Goal: Task Accomplishment & Management: Use online tool/utility

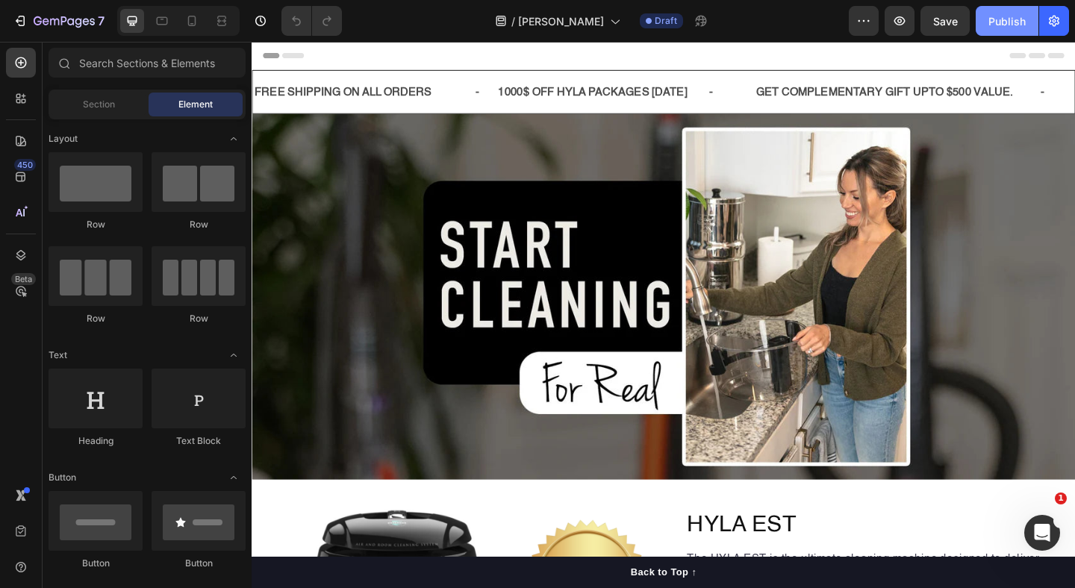
click at [999, 27] on div "Publish" at bounding box center [1007, 21] width 37 height 16
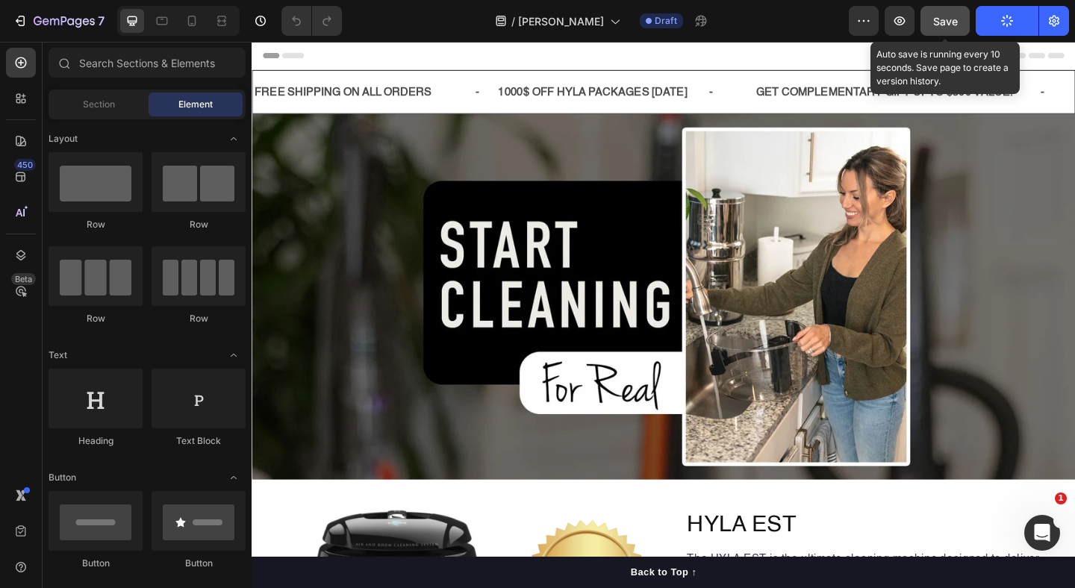
click at [965, 17] on button "Save" at bounding box center [945, 21] width 49 height 30
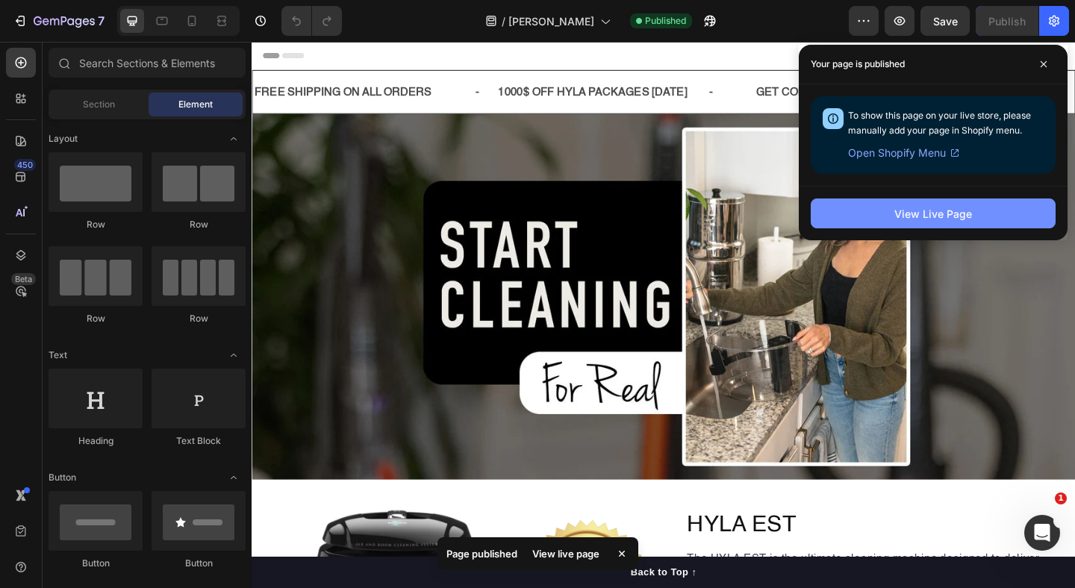
click at [882, 228] on button "View Live Page" at bounding box center [933, 214] width 245 height 30
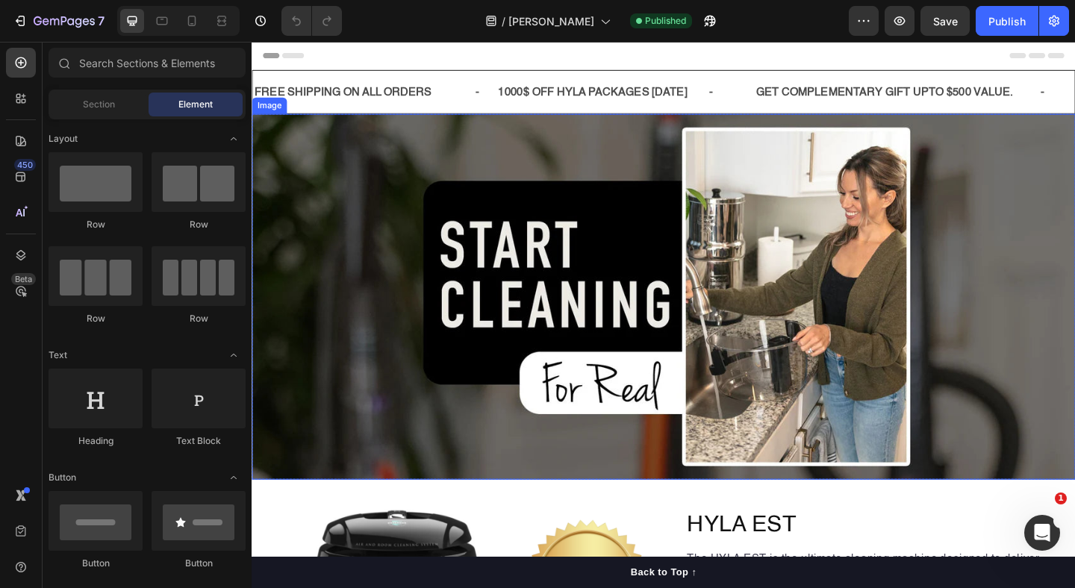
click at [562, 169] on img at bounding box center [700, 319] width 896 height 398
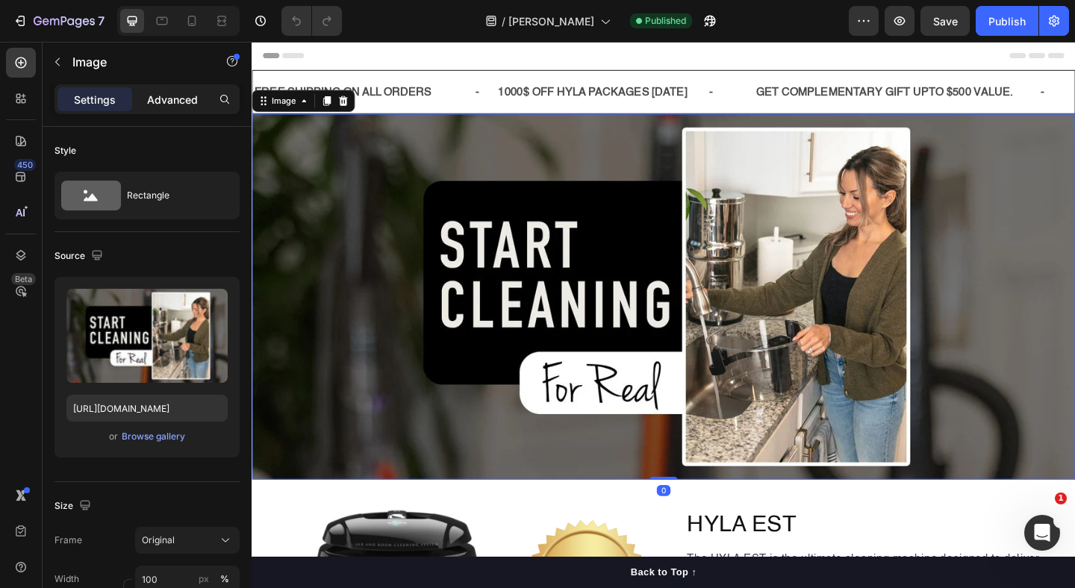
click at [182, 99] on p "Advanced" at bounding box center [172, 100] width 51 height 16
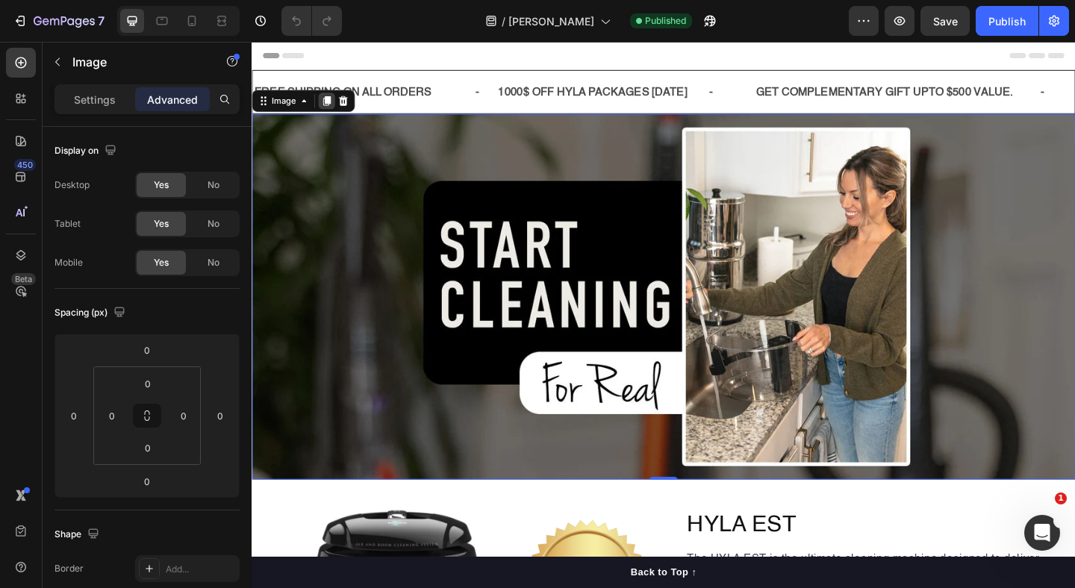
click at [331, 109] on icon at bounding box center [333, 106] width 12 height 12
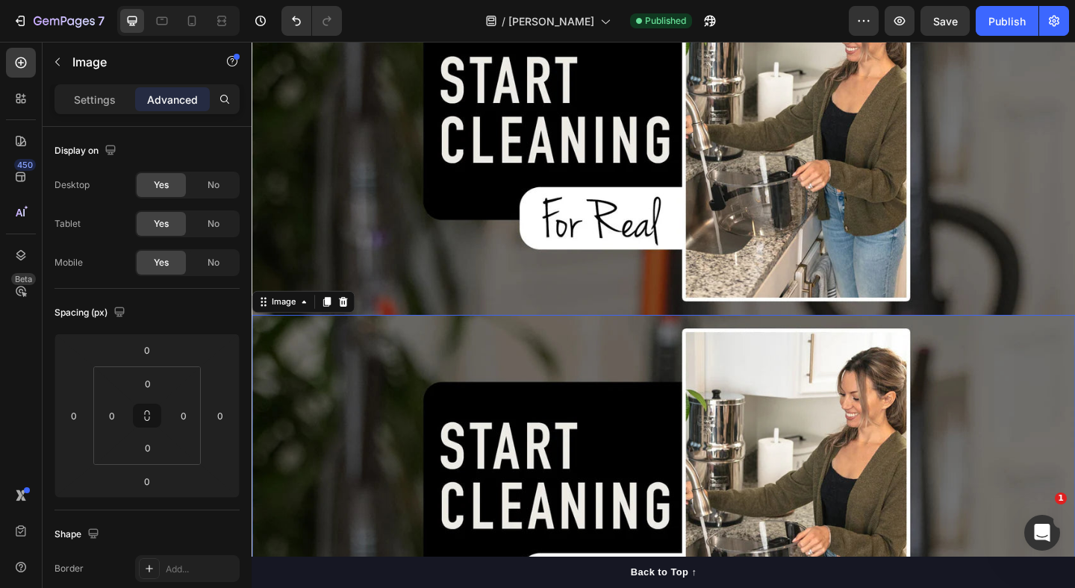
scroll to position [32, 0]
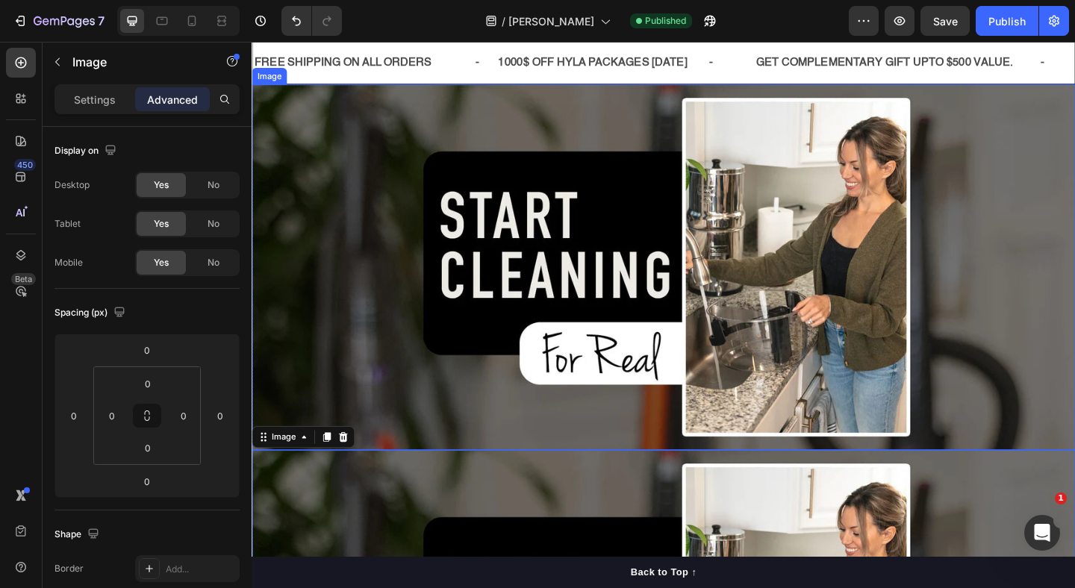
click at [465, 132] on img at bounding box center [700, 287] width 896 height 398
click at [107, 111] on div "Settings Advanced" at bounding box center [147, 99] width 185 height 30
click at [96, 100] on p "Settings" at bounding box center [95, 100] width 42 height 16
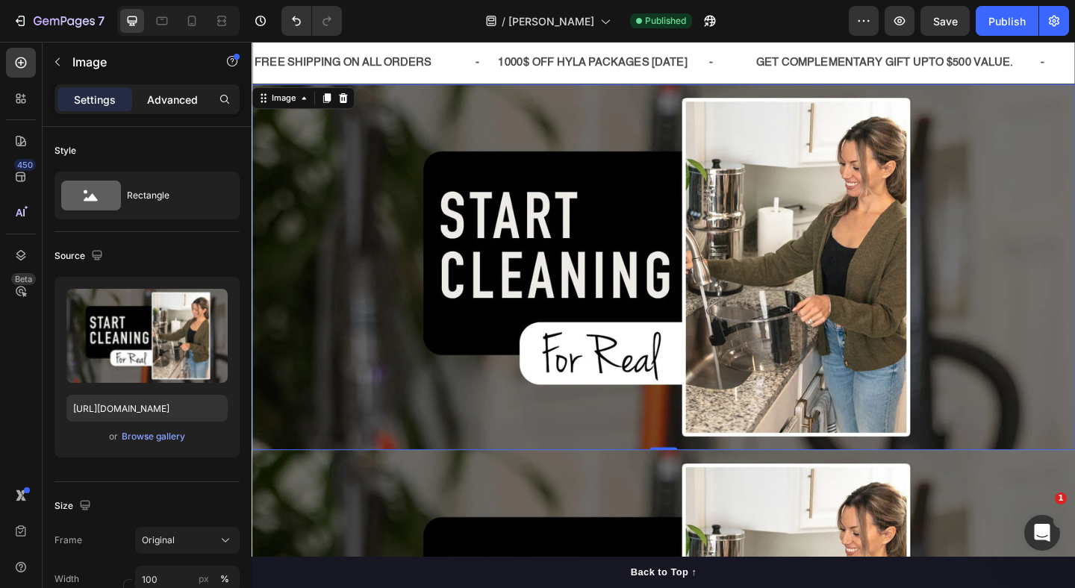
click at [156, 95] on p "Advanced" at bounding box center [172, 100] width 51 height 16
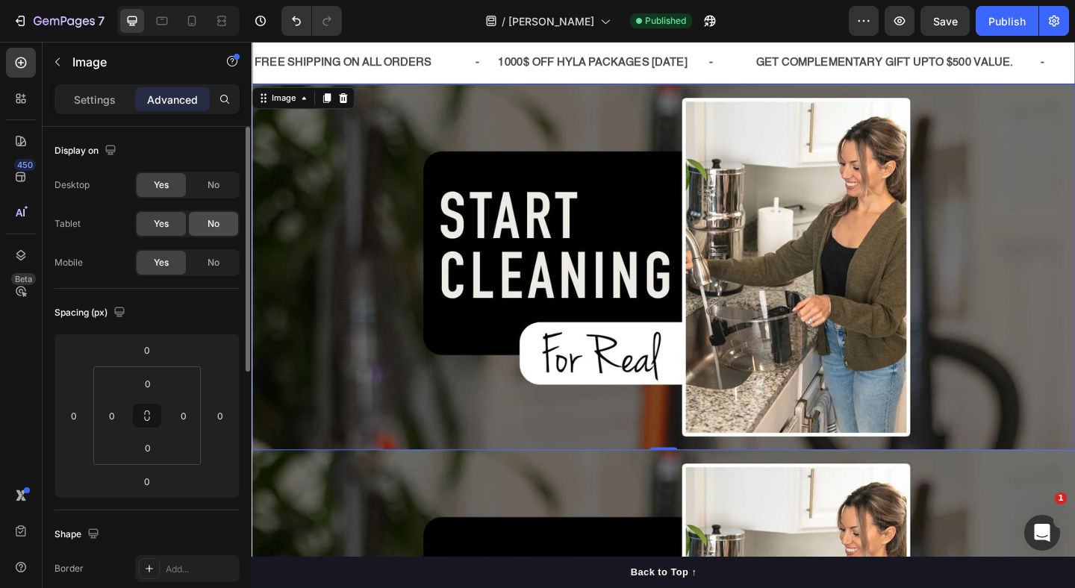
click at [206, 221] on div "No" at bounding box center [213, 224] width 49 height 24
click at [209, 264] on span "No" at bounding box center [214, 262] width 12 height 13
click at [161, 219] on span "Yes" at bounding box center [161, 223] width 15 height 13
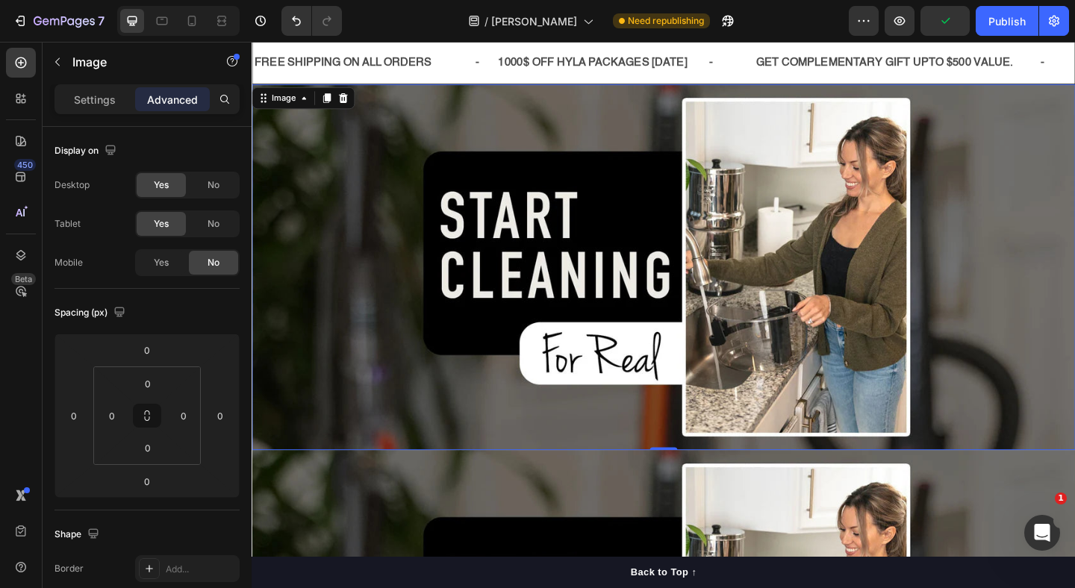
scroll to position [198, 0]
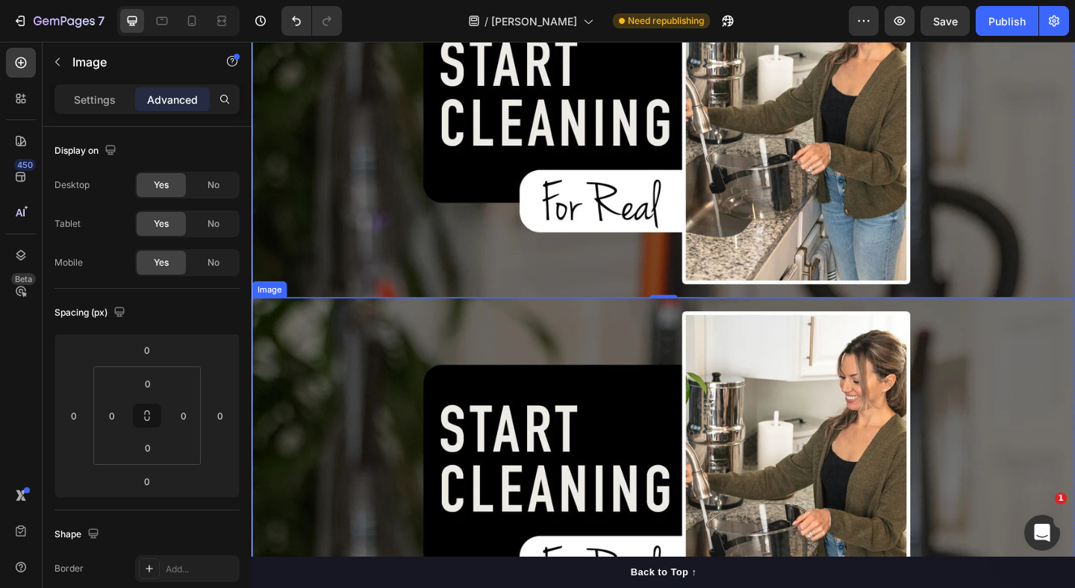
click at [529, 393] on img at bounding box center [700, 519] width 896 height 398
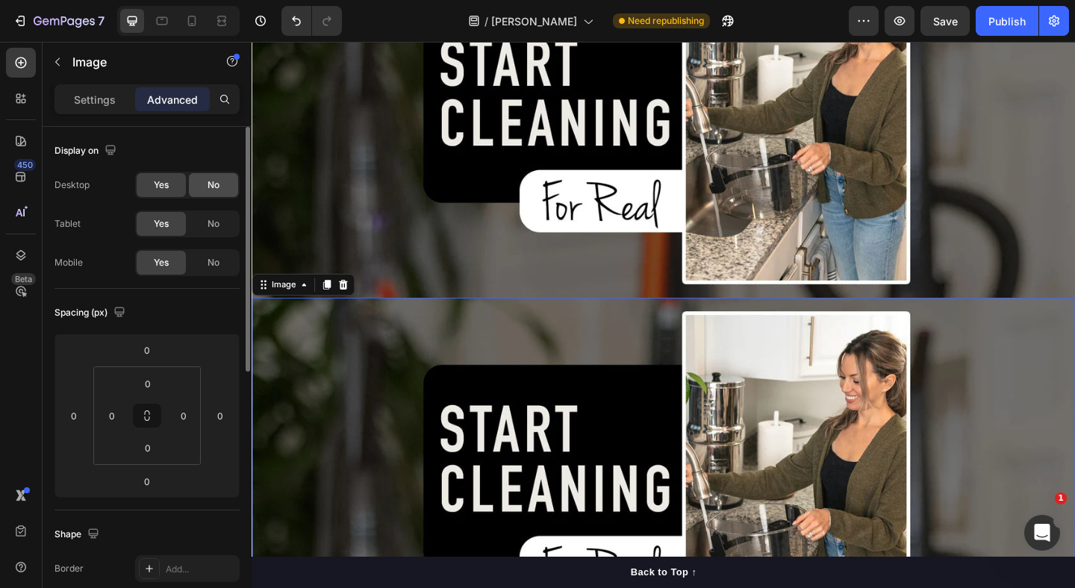
click at [211, 186] on span "No" at bounding box center [214, 184] width 12 height 13
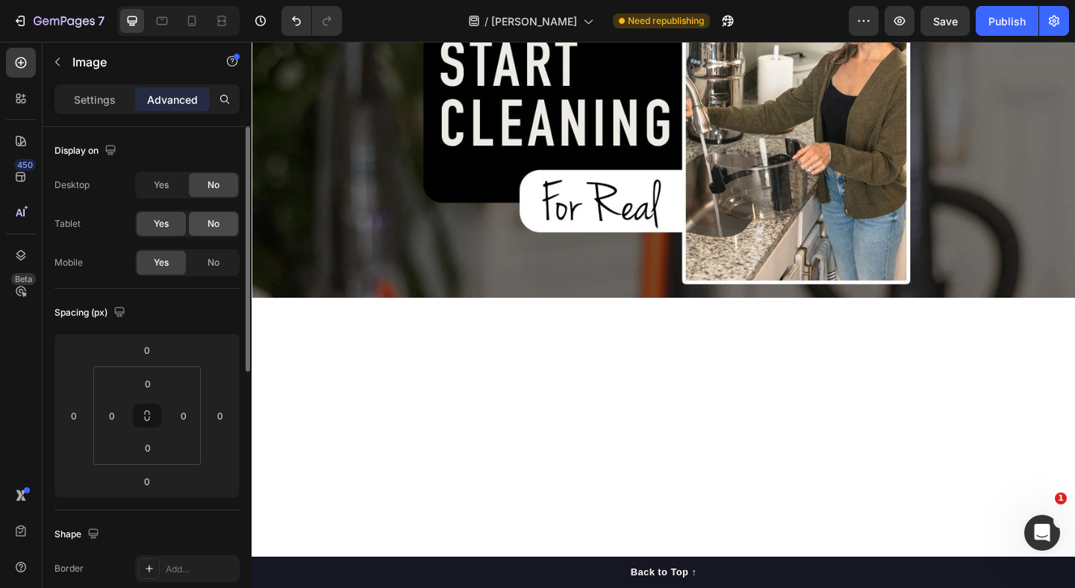
click at [215, 212] on div "No" at bounding box center [213, 224] width 49 height 24
click at [193, 23] on icon at bounding box center [191, 20] width 15 height 15
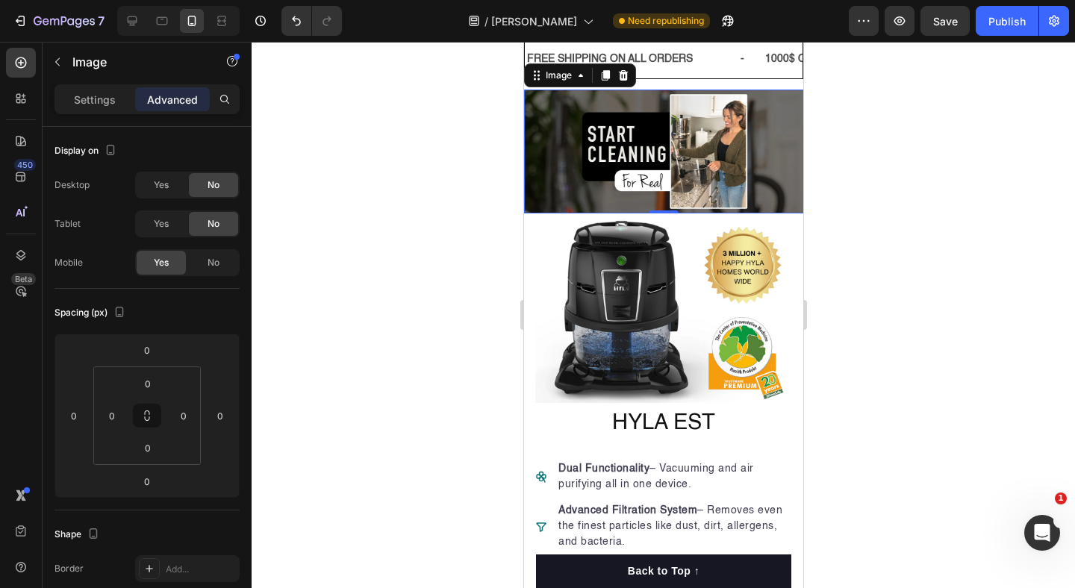
scroll to position [26, 0]
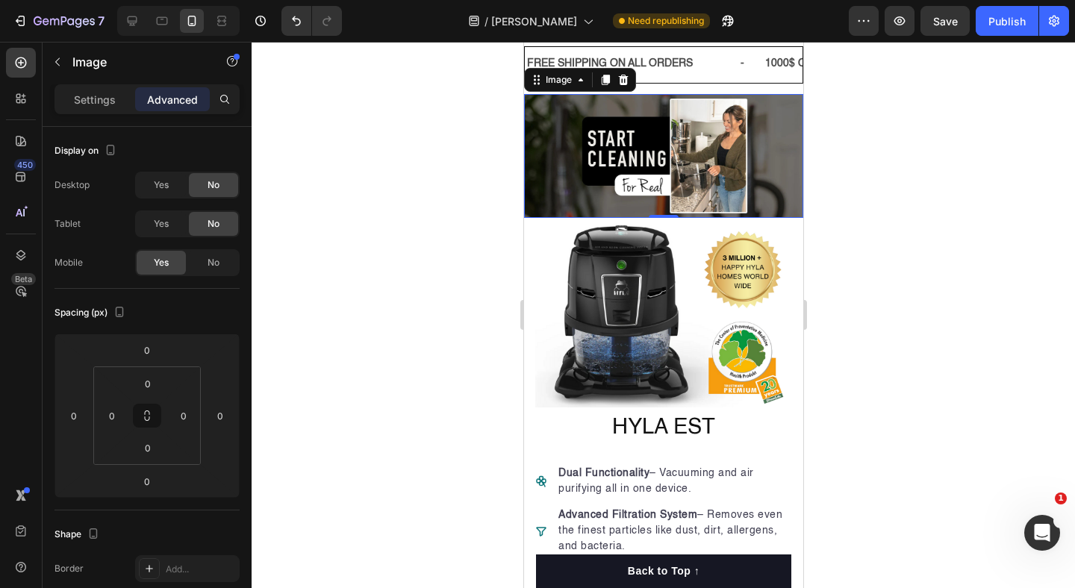
click at [611, 152] on img at bounding box center [662, 156] width 279 height 124
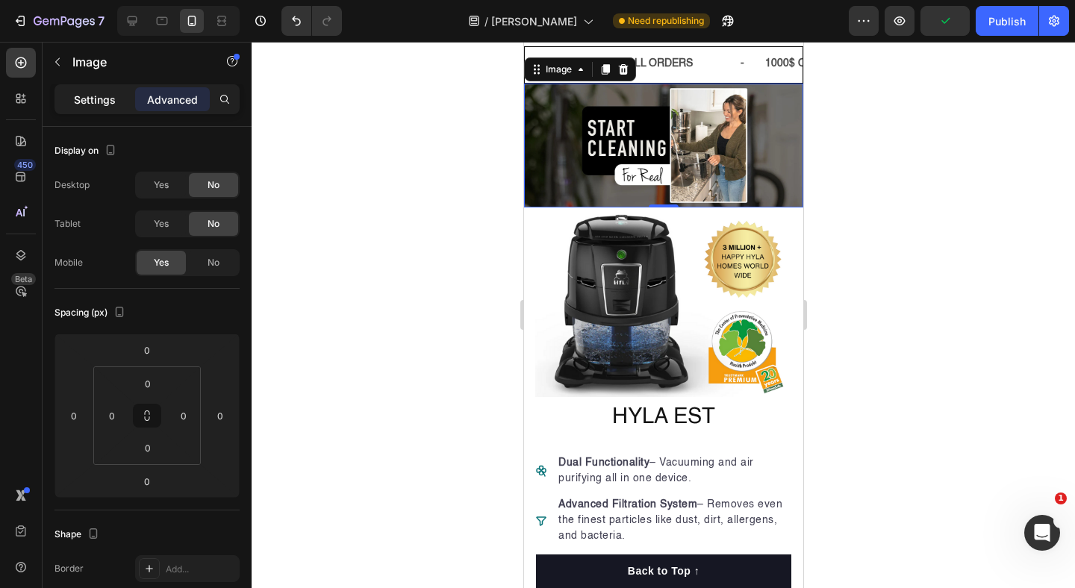
click at [99, 111] on div "Settings" at bounding box center [94, 99] width 75 height 24
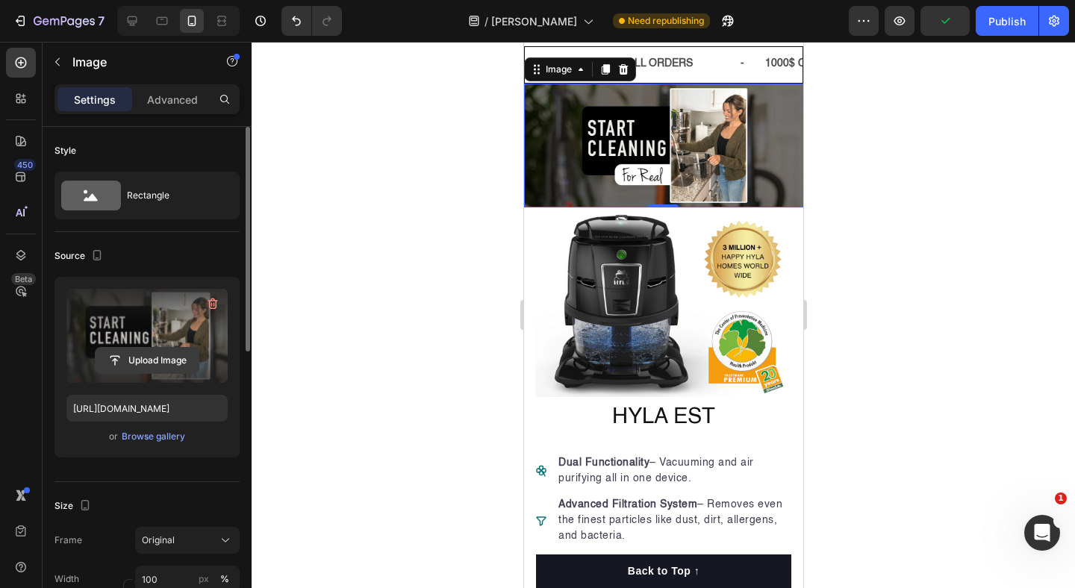
click at [158, 365] on input "file" at bounding box center [147, 360] width 103 height 25
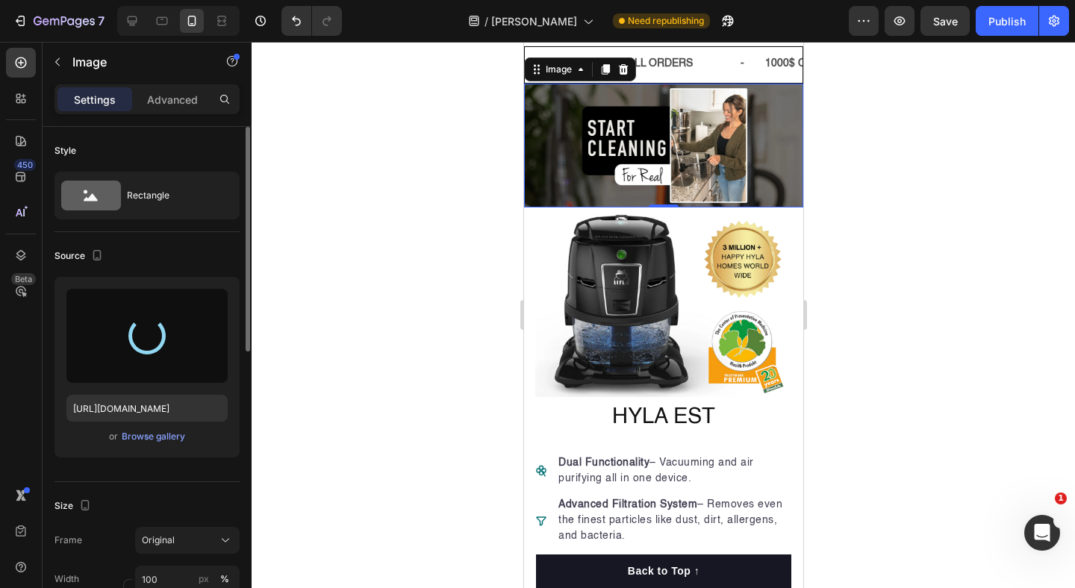
type input "[URL][DOMAIN_NAME]"
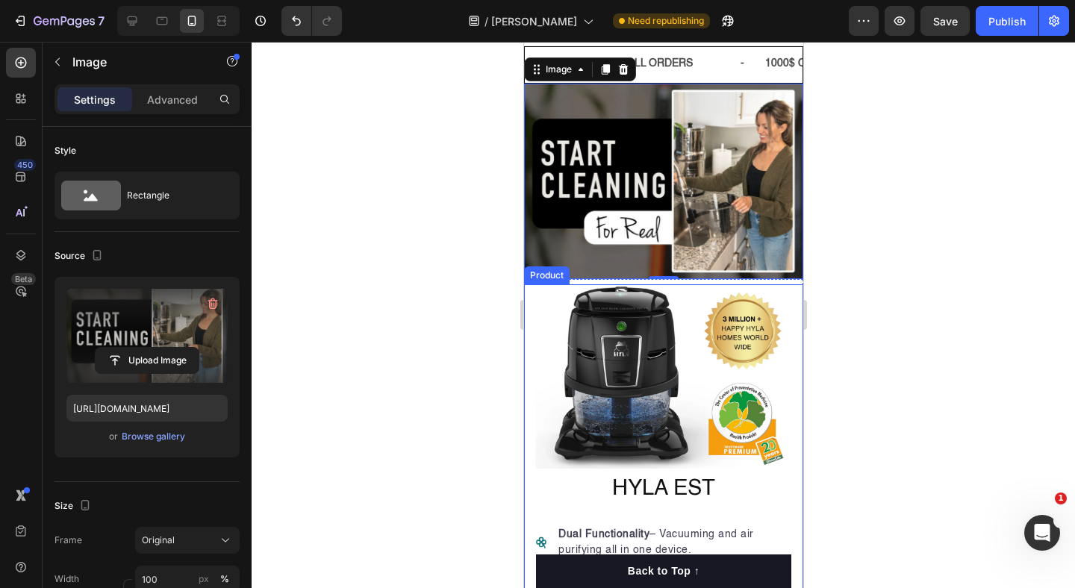
click at [922, 276] on div at bounding box center [664, 315] width 824 height 547
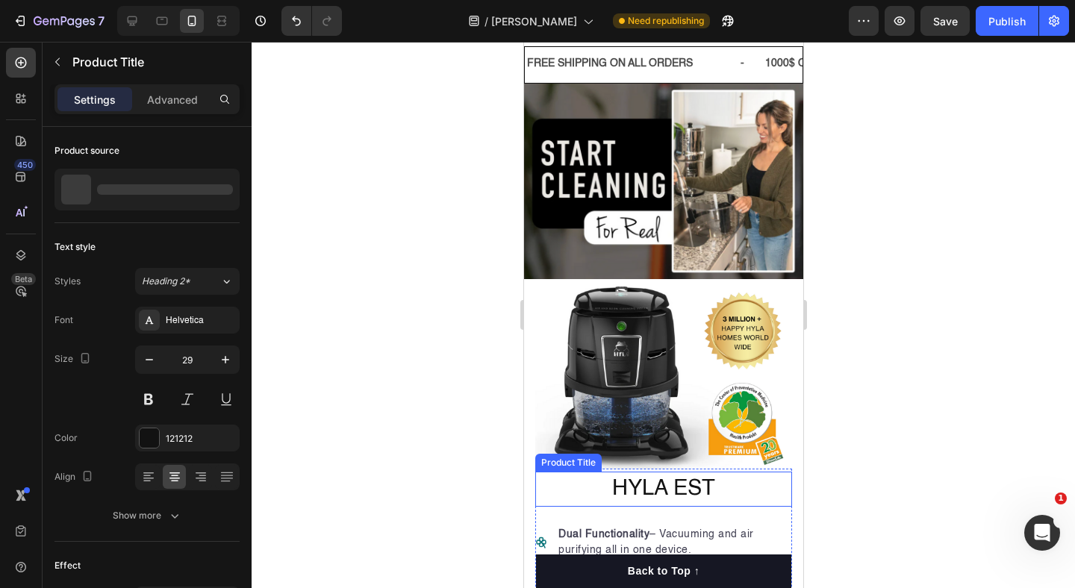
click at [632, 499] on h1 "HYLA EST" at bounding box center [663, 490] width 257 height 36
click at [613, 489] on h1 "HYLA EST" at bounding box center [663, 490] width 257 height 36
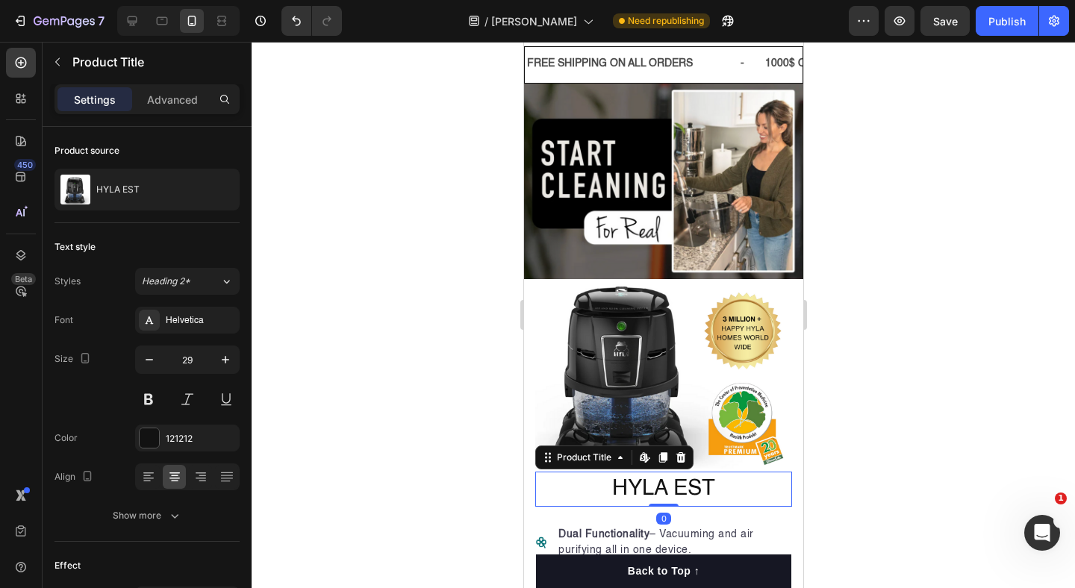
click at [613, 489] on h1 "HYLA EST" at bounding box center [663, 490] width 257 height 36
click at [603, 483] on h1 "HYLA EST" at bounding box center [663, 490] width 257 height 36
click at [160, 99] on p "Advanced" at bounding box center [172, 100] width 51 height 16
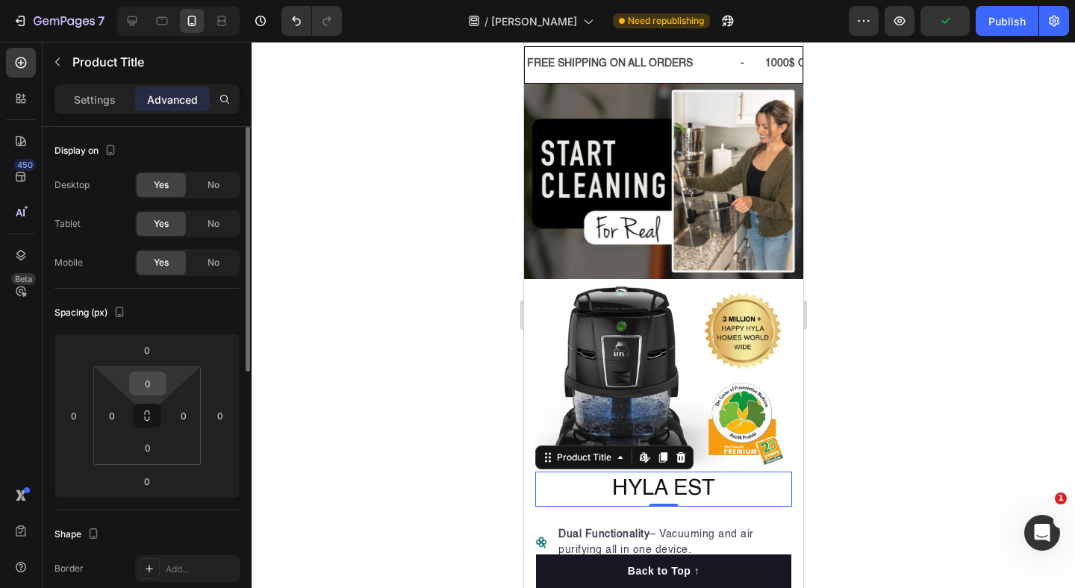
click at [143, 382] on input "0" at bounding box center [148, 384] width 30 height 22
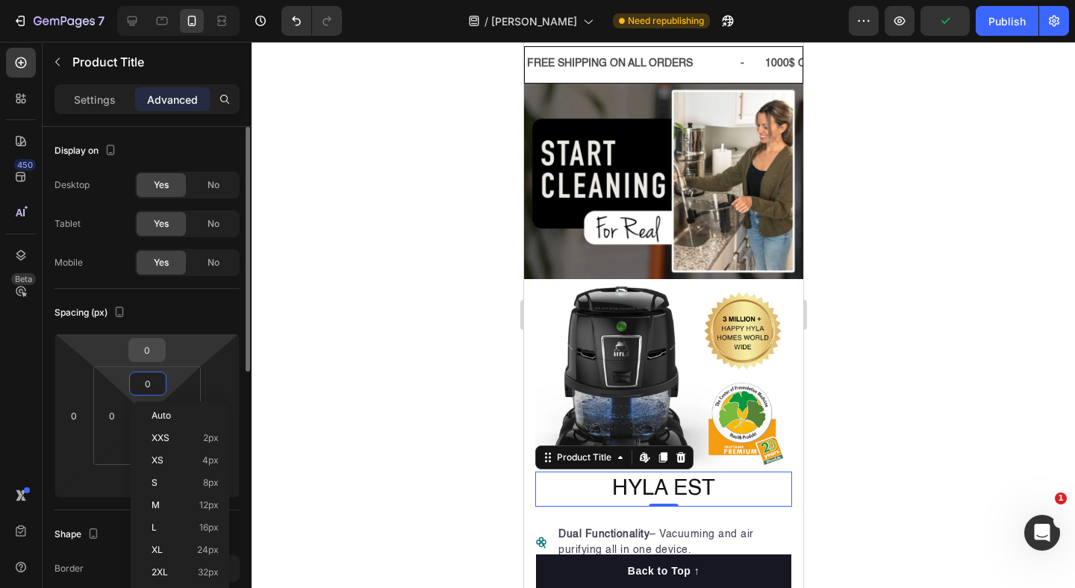
click at [151, 352] on input "0" at bounding box center [147, 350] width 30 height 22
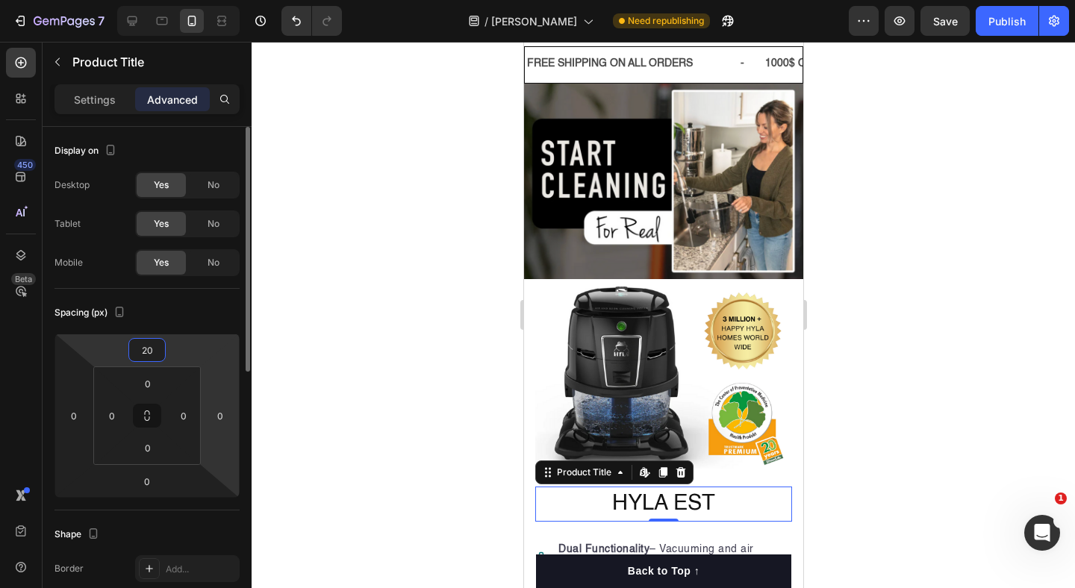
type input "20"
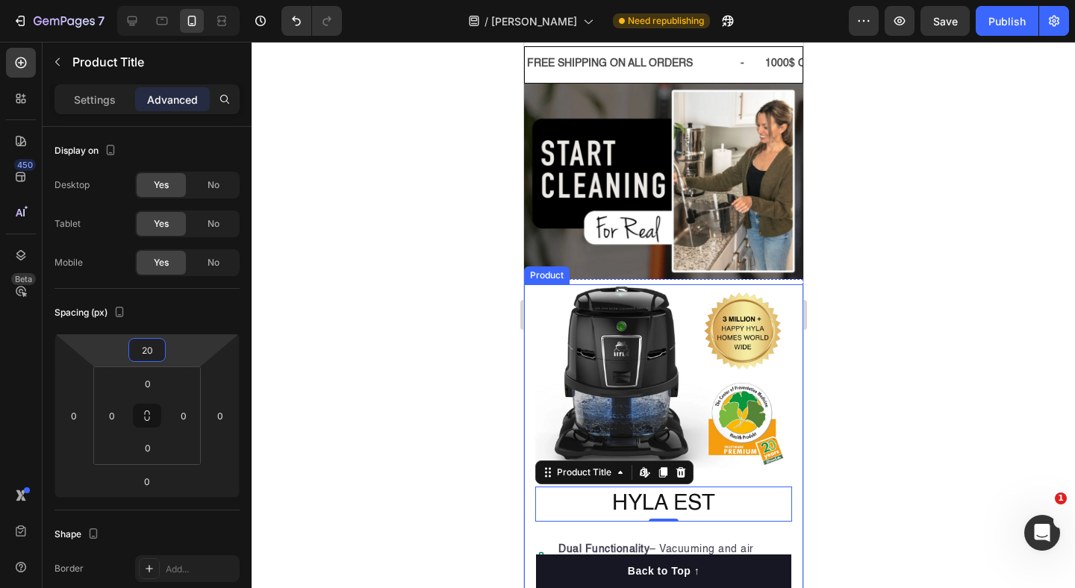
click at [488, 339] on div at bounding box center [664, 315] width 824 height 547
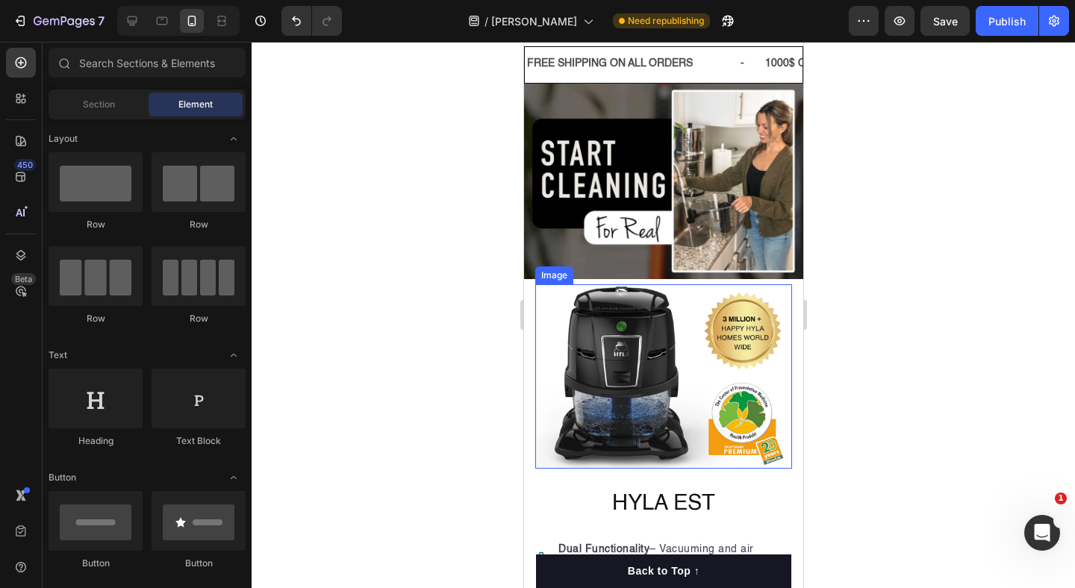
scroll to position [0, 0]
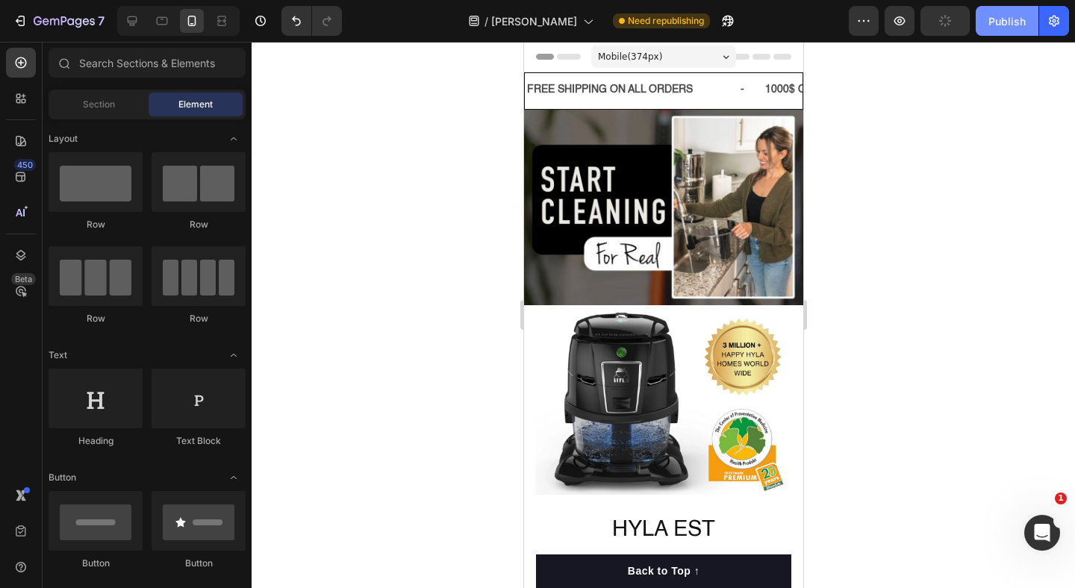
click at [992, 22] on div "Publish" at bounding box center [1007, 21] width 37 height 16
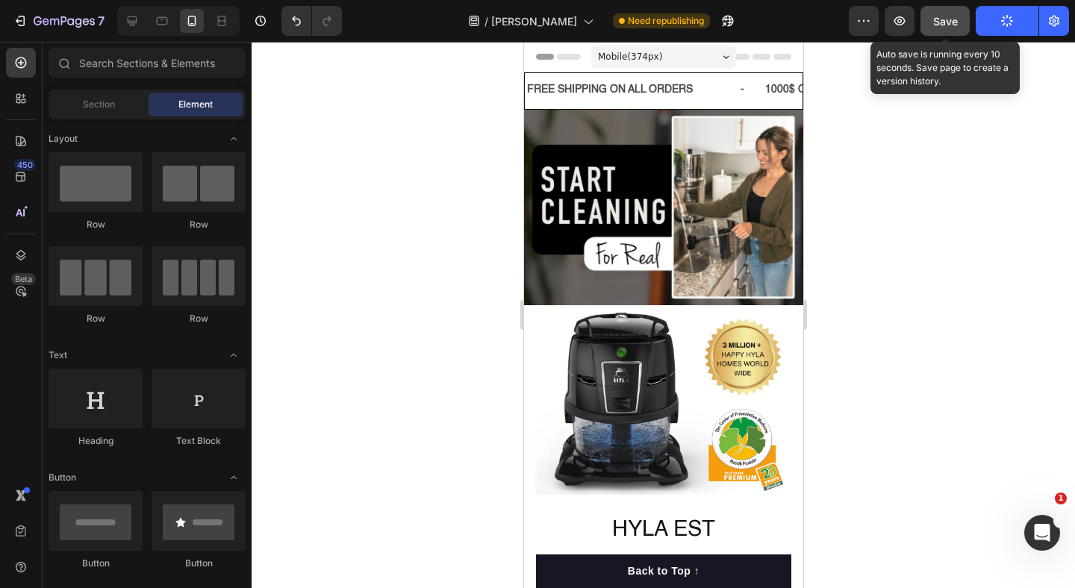
click at [948, 19] on span "Save" at bounding box center [945, 21] width 25 height 13
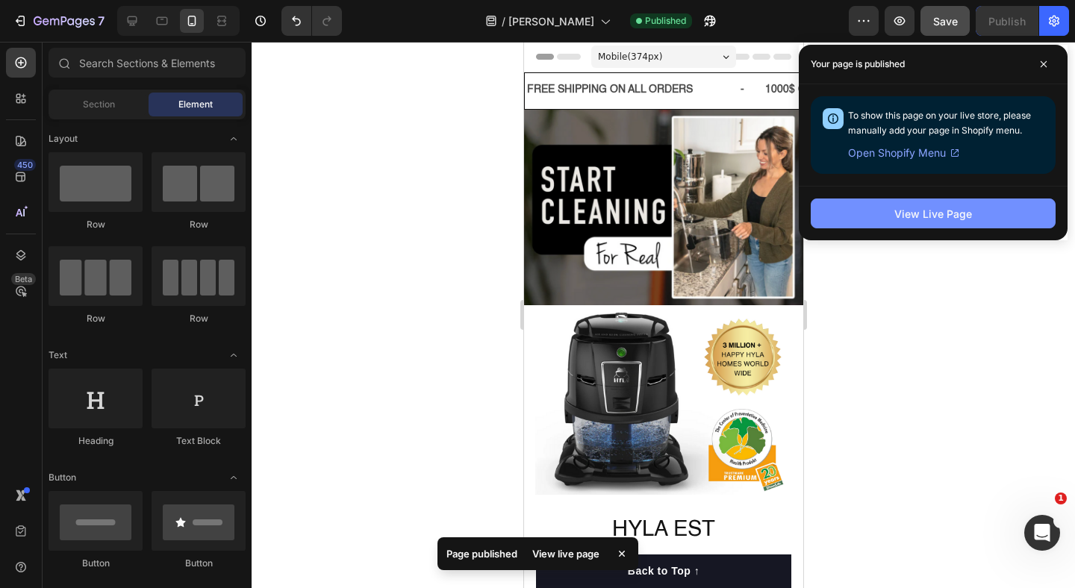
click at [939, 220] on div "View Live Page" at bounding box center [933, 214] width 78 height 16
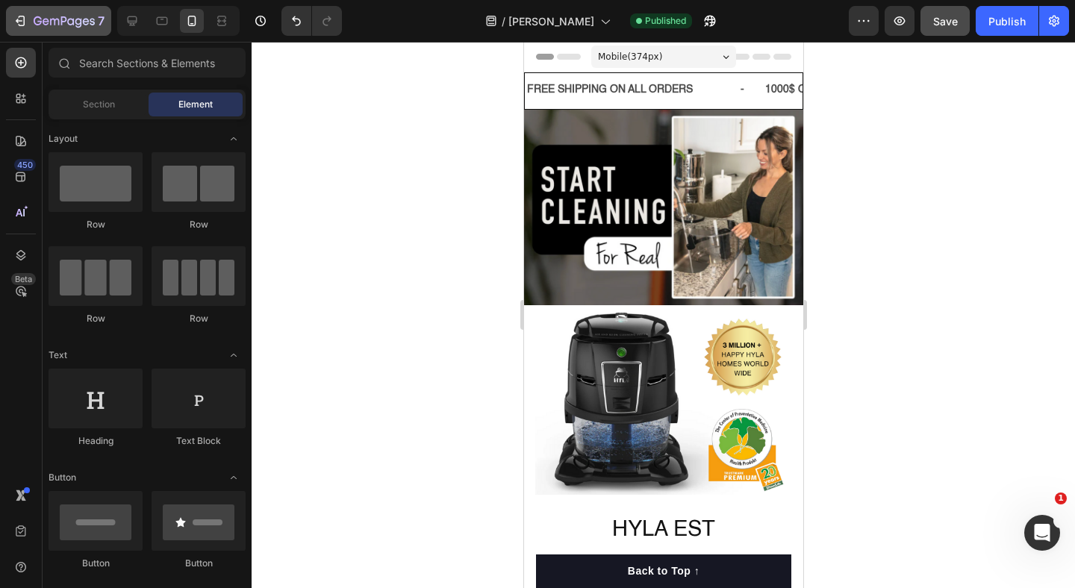
click at [41, 20] on icon "button" at bounding box center [64, 22] width 61 height 13
